Goal: Task Accomplishment & Management: Manage account settings

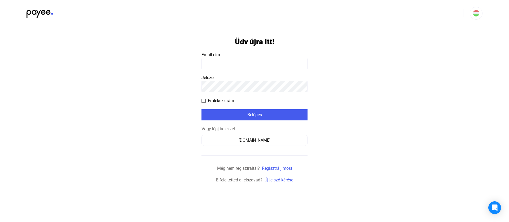
click at [276, 170] on link "Regisztrálj most" at bounding box center [277, 168] width 30 height 5
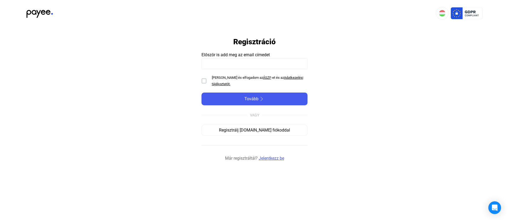
click at [269, 158] on link "Jelentkezz be" at bounding box center [271, 158] width 25 height 6
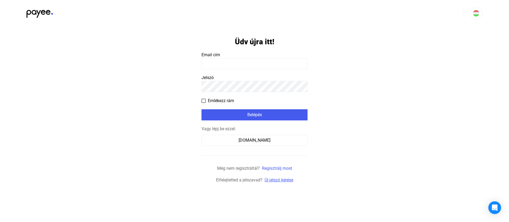
click at [275, 182] on link "Új jelszó kérése" at bounding box center [279, 179] width 29 height 5
